Goal: Obtain resource: Download file/media

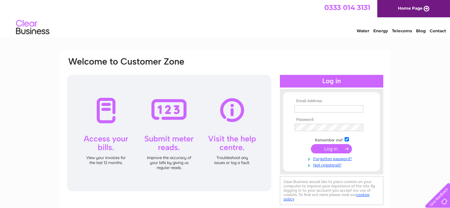
type input "arealightltd@gmail.com"
click at [329, 149] on input "submit" at bounding box center [331, 148] width 41 height 9
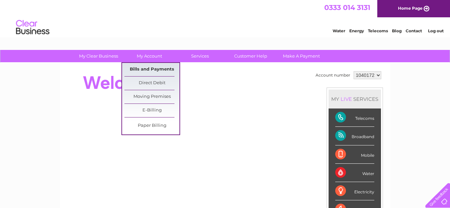
click at [153, 68] on link "Bills and Payments" at bounding box center [151, 69] width 55 height 13
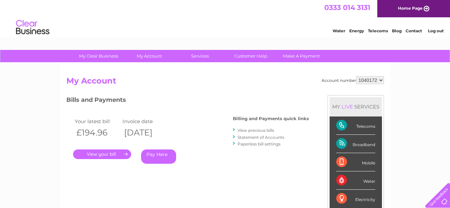
click at [262, 131] on link "View previous bills" at bounding box center [255, 130] width 37 height 5
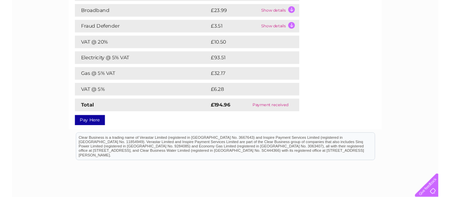
scroll to position [67, 0]
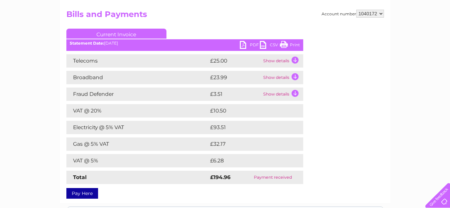
click at [290, 44] on link "Print" at bounding box center [290, 46] width 20 height 10
click at [245, 44] on link "PDF" at bounding box center [250, 46] width 20 height 10
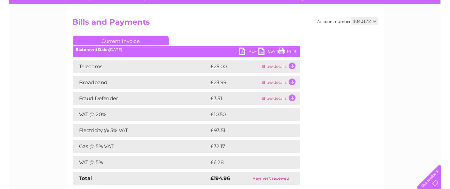
scroll to position [25, 0]
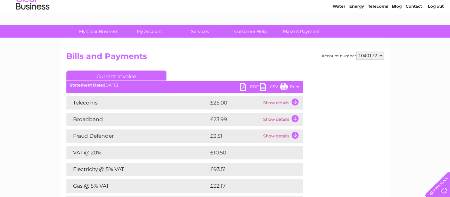
click at [241, 88] on link "PDF" at bounding box center [250, 88] width 20 height 10
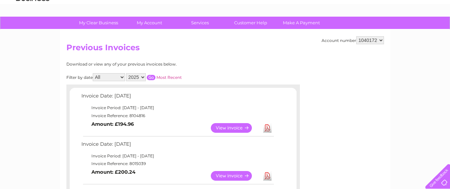
scroll to position [67, 0]
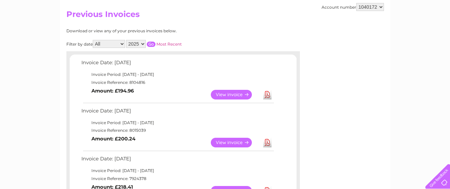
click at [244, 94] on link "View" at bounding box center [235, 95] width 49 height 10
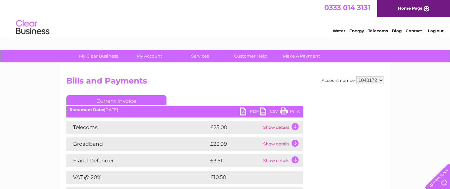
click at [244, 110] on link "PDF" at bounding box center [250, 113] width 20 height 10
click at [245, 110] on link "PDF" at bounding box center [250, 113] width 20 height 10
click at [249, 111] on link "PDF" at bounding box center [250, 113] width 20 height 10
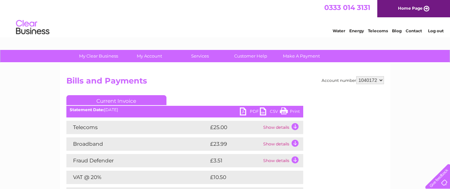
click at [249, 111] on link "PDF" at bounding box center [250, 113] width 20 height 10
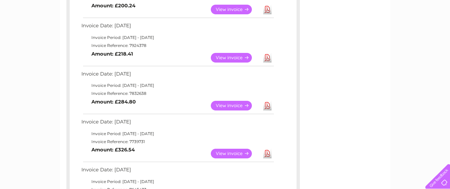
scroll to position [233, 0]
